Goal: Use online tool/utility: Utilize a website feature to perform a specific function

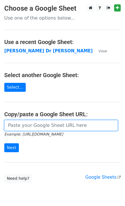
click at [36, 126] on input "url" at bounding box center [61, 125] width 114 height 11
paste input "[URL][DOMAIN_NAME]"
type input "[URL][DOMAIN_NAME]"
click at [4, 143] on input "Next" at bounding box center [11, 147] width 15 height 9
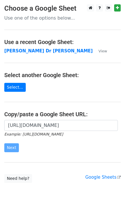
scroll to position [0, 0]
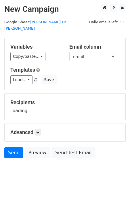
click at [62, 115] on form "Variables Copy/paste... {{email}} Email column email Templates Load... Your Fir…" at bounding box center [64, 99] width 121 height 123
